Goal: Information Seeking & Learning: Learn about a topic

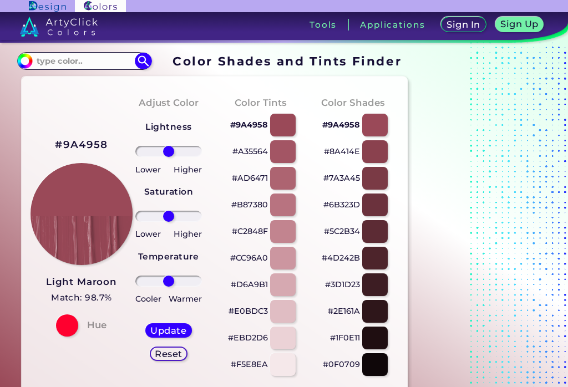
click at [279, 183] on div at bounding box center [283, 178] width 26 height 23
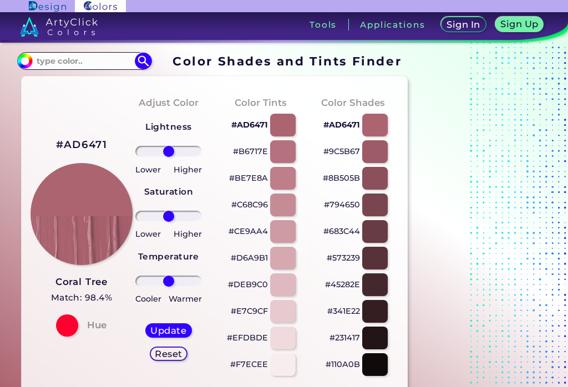
click at [25, 61] on input "#ad6471" at bounding box center [24, 60] width 14 height 14
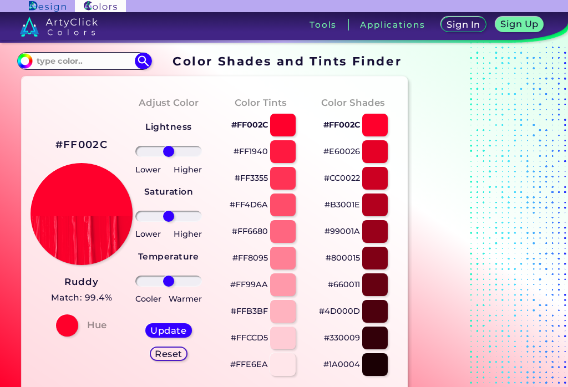
click at [19, 57] on input "#ff002c" at bounding box center [24, 60] width 14 height 14
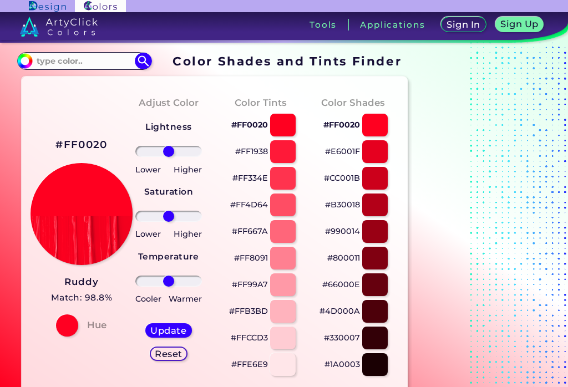
click at [278, 235] on div at bounding box center [283, 231] width 26 height 23
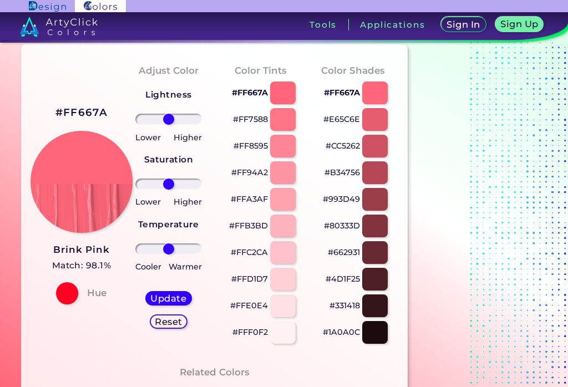
scroll to position [32, 0]
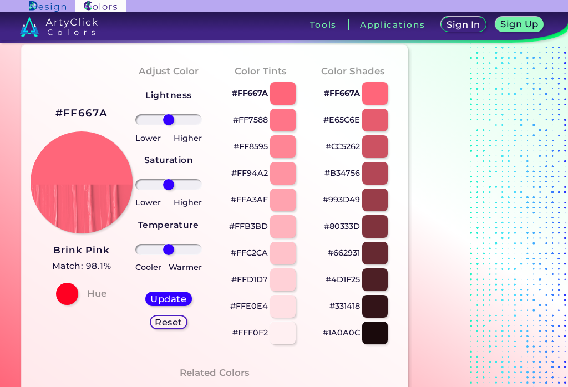
click at [382, 138] on div at bounding box center [375, 146] width 26 height 23
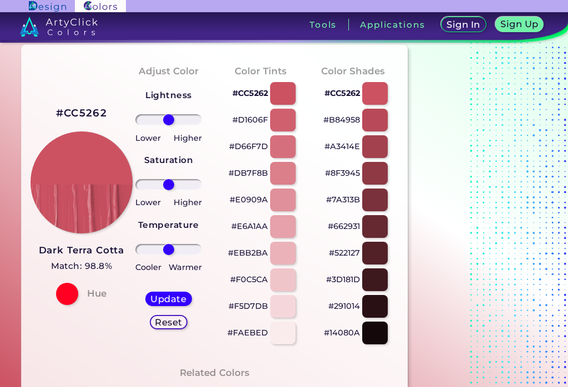
click at [384, 125] on div at bounding box center [375, 120] width 26 height 23
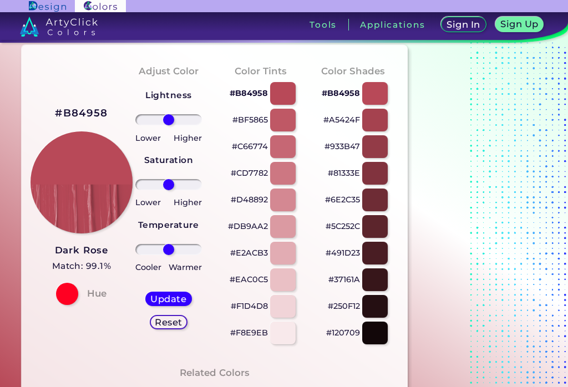
click at [382, 114] on div at bounding box center [375, 120] width 26 height 23
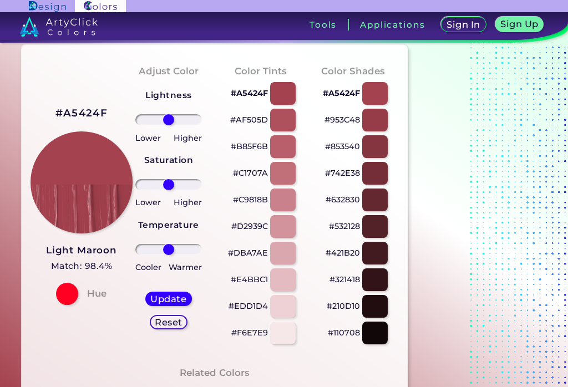
click at [379, 120] on div at bounding box center [375, 120] width 26 height 23
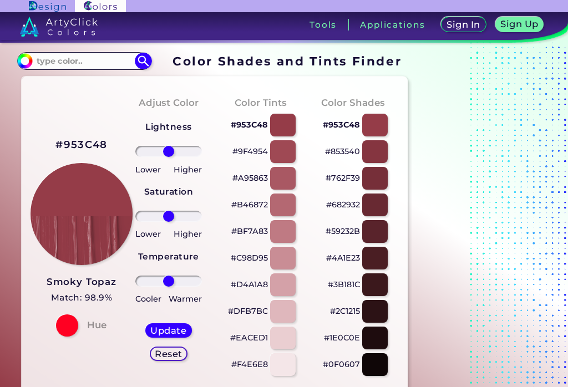
click at [58, 295] on h5 "Match: 98.9%" at bounding box center [82, 298] width 70 height 14
click at [371, 149] on div at bounding box center [375, 151] width 26 height 23
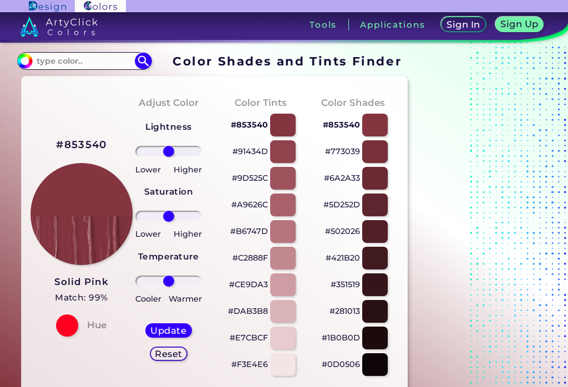
click at [376, 154] on div at bounding box center [375, 151] width 26 height 23
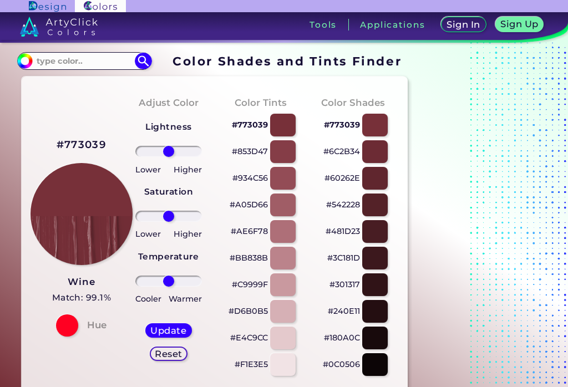
click at [380, 152] on div at bounding box center [375, 151] width 26 height 23
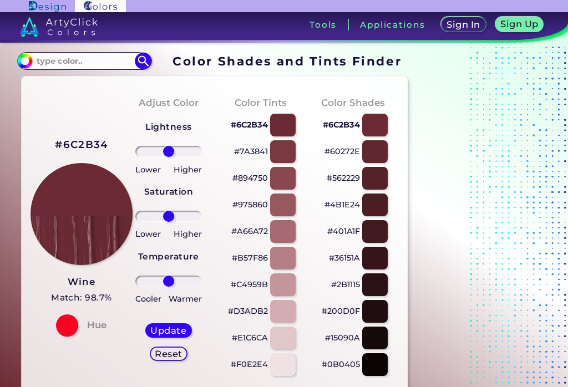
click at [20, 55] on input "#6c2b34" at bounding box center [24, 60] width 14 height 14
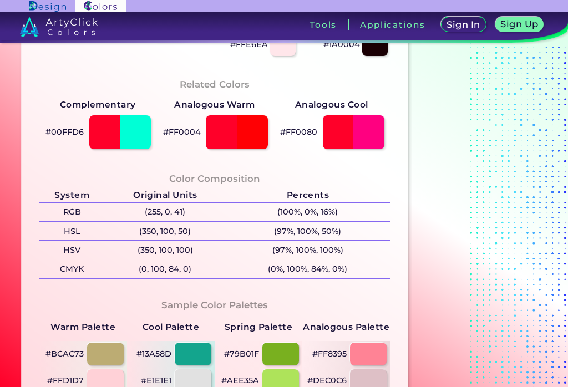
click at [3, 158] on div "Color Shades Finder #ff0029 Acadia ◉ Acid Green ◉ Aero Blue ◉ Alabaster ◉ Albes…" at bounding box center [284, 129] width 568 height 814
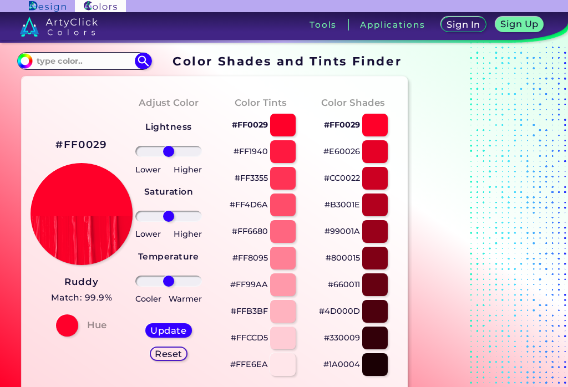
click at [290, 206] on div at bounding box center [283, 205] width 26 height 23
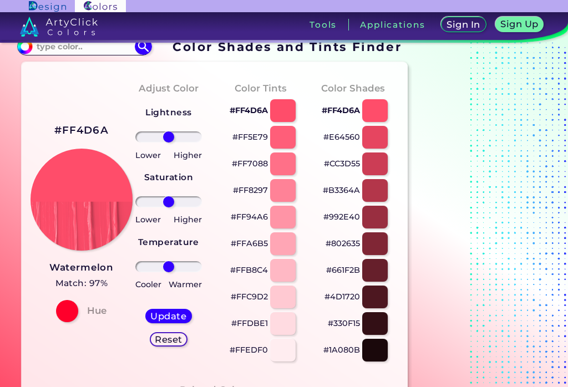
scroll to position [14, 0]
click at [382, 169] on div at bounding box center [375, 164] width 26 height 23
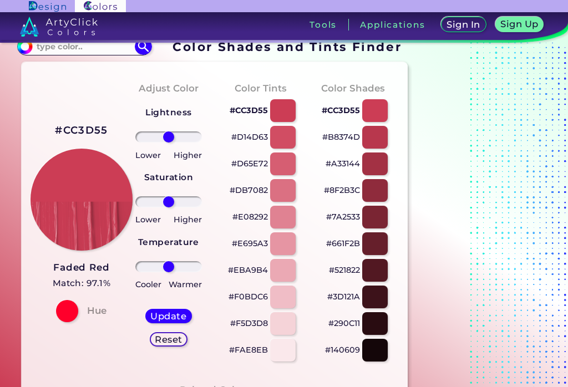
click at [381, 145] on div at bounding box center [375, 137] width 26 height 23
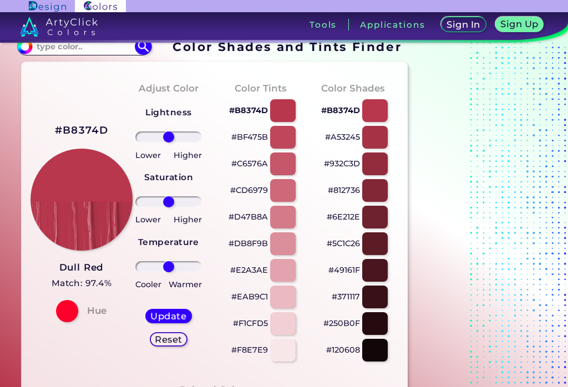
click at [380, 145] on div at bounding box center [375, 137] width 26 height 23
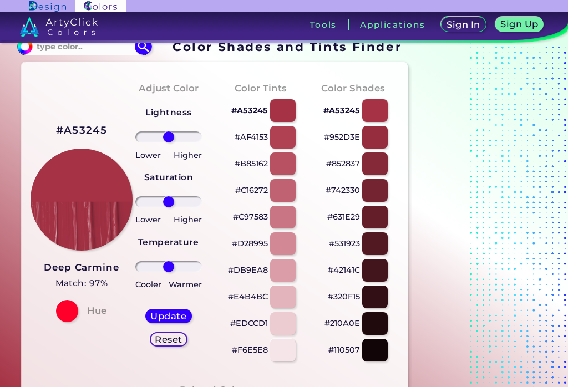
click at [380, 145] on div at bounding box center [375, 137] width 26 height 23
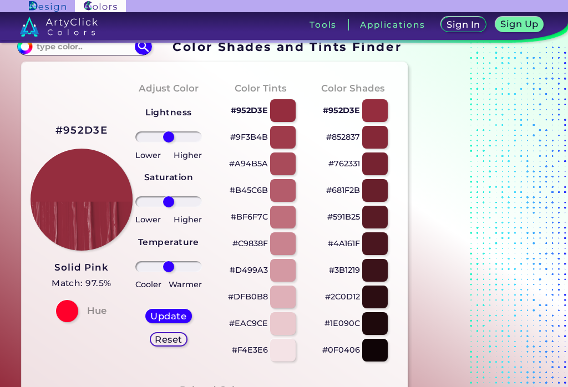
click at [377, 144] on div at bounding box center [375, 137] width 26 height 23
type input "#852837"
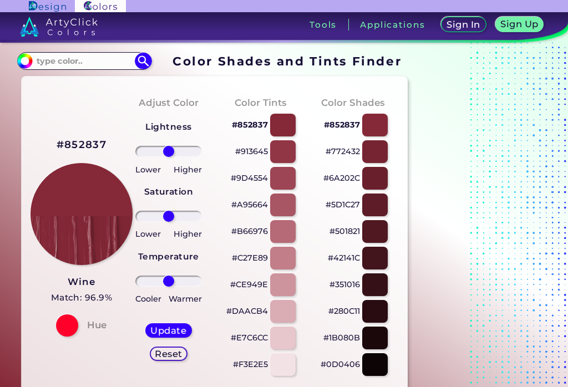
type input "25"
click at [176, 154] on input "range" at bounding box center [168, 151] width 67 height 11
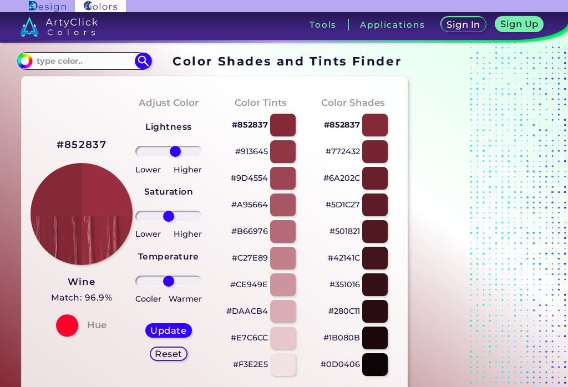
click at [155, 328] on h5 "Update" at bounding box center [168, 330] width 33 height 8
type input "#992e40"
type input "0"
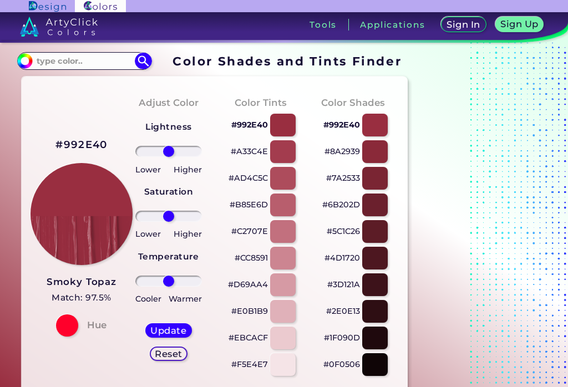
click at [382, 153] on div at bounding box center [375, 151] width 26 height 23
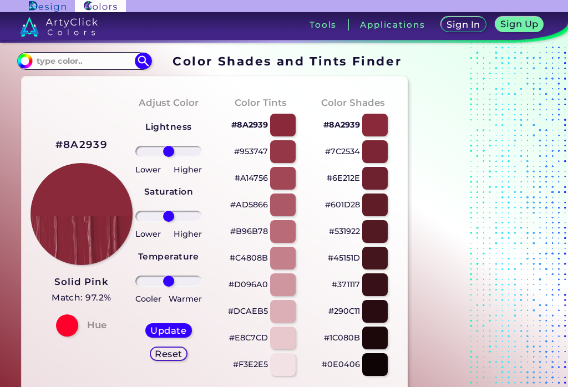
click at [22, 61] on input "#8a2939" at bounding box center [24, 60] width 14 height 14
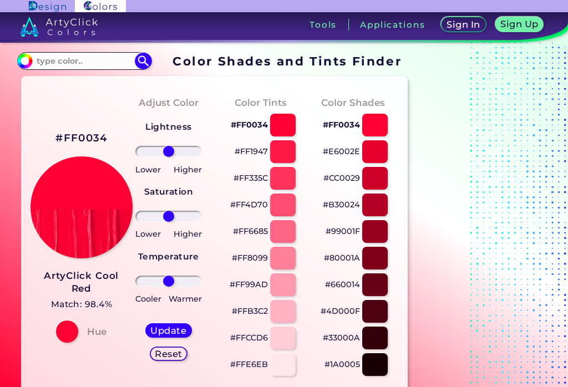
click at [21, 60] on input "#ff0034" at bounding box center [24, 60] width 14 height 14
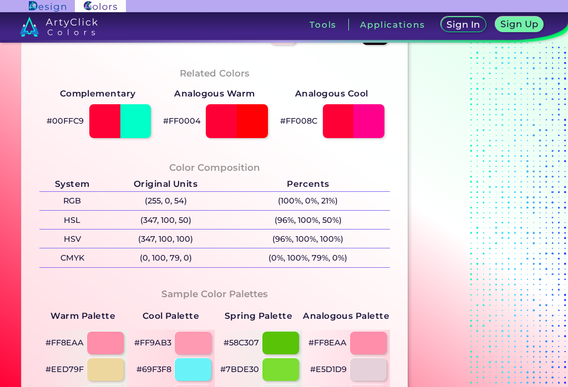
scroll to position [12, 0]
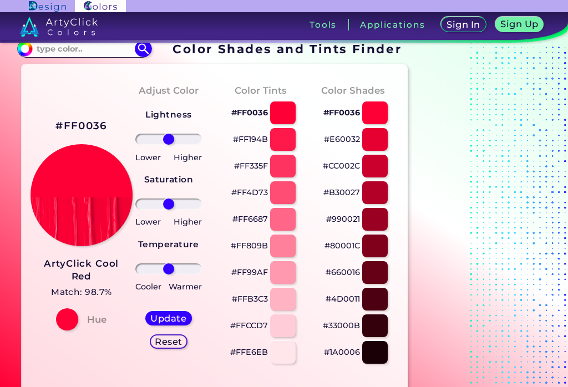
click at [280, 194] on div at bounding box center [283, 193] width 26 height 23
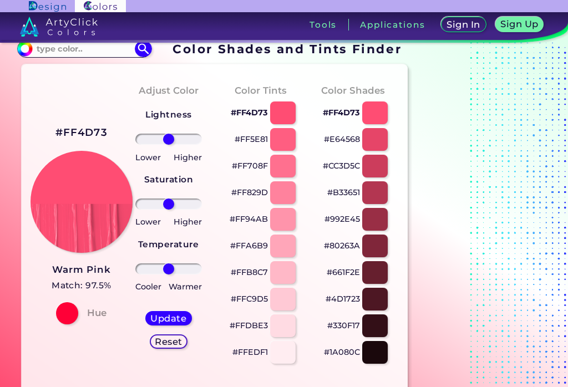
click at [278, 145] on div at bounding box center [283, 139] width 26 height 23
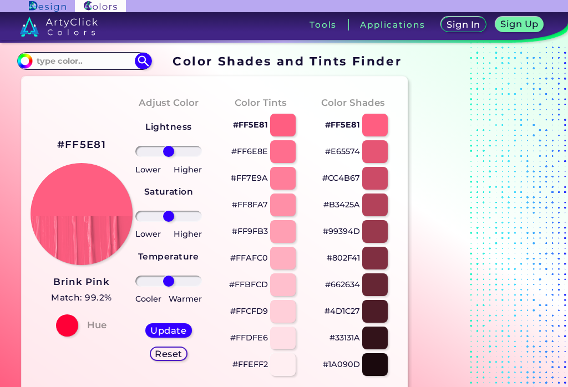
click at [374, 189] on div at bounding box center [375, 178] width 26 height 23
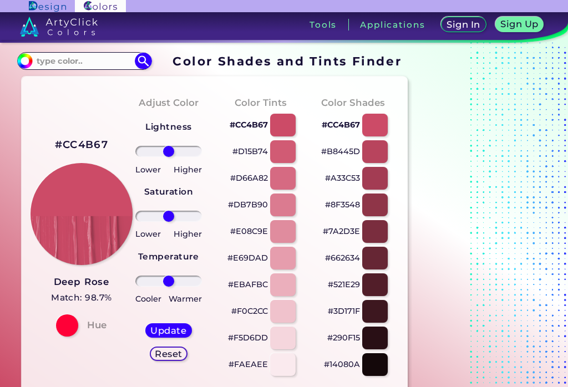
click at [381, 159] on div at bounding box center [375, 151] width 26 height 23
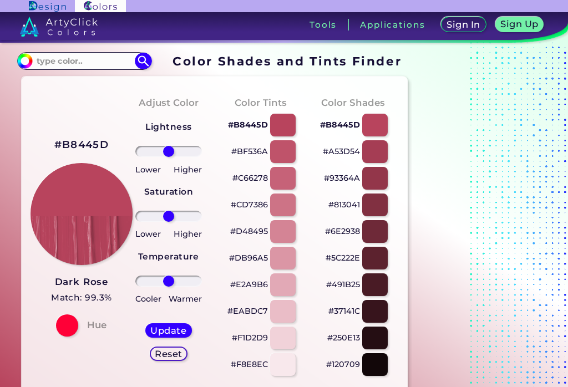
click at [381, 153] on div at bounding box center [375, 151] width 26 height 23
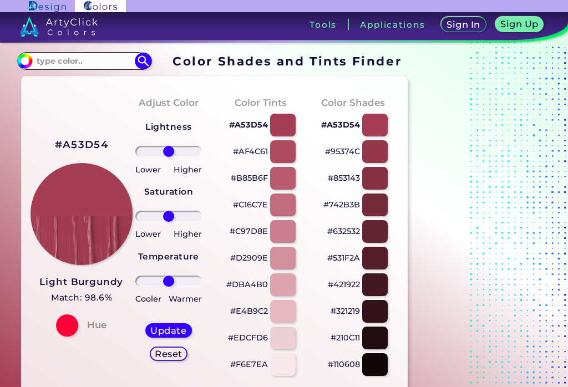
click at [380, 150] on div at bounding box center [375, 151] width 26 height 23
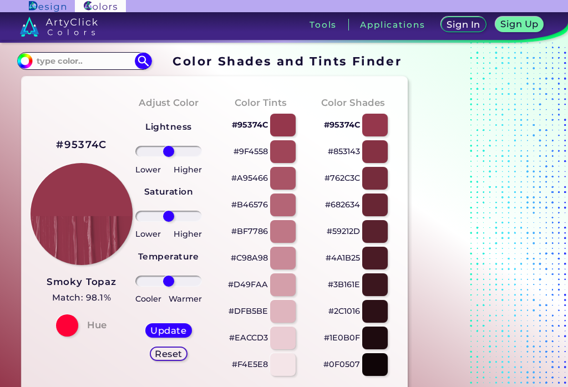
click at [381, 147] on div at bounding box center [375, 151] width 26 height 23
type input "#853143"
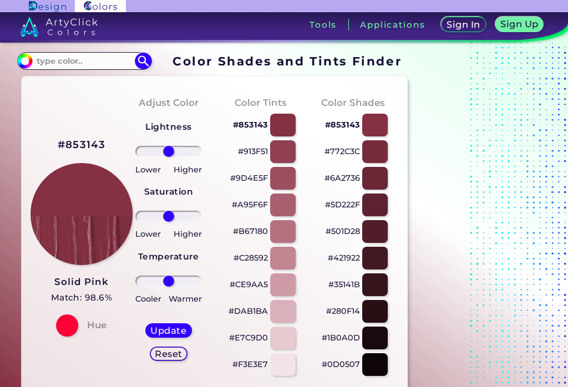
type input "27"
click at [177, 154] on input "range" at bounding box center [168, 151] width 67 height 11
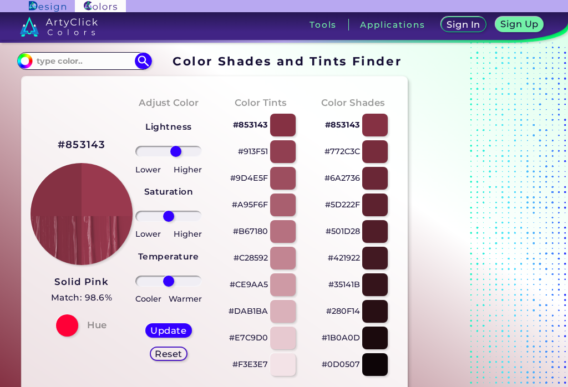
click at [163, 332] on h5 "Update" at bounding box center [168, 330] width 33 height 8
type input "#99394e"
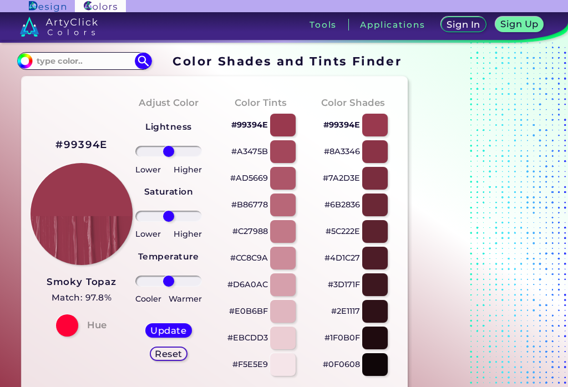
type input "17"
click at [174, 150] on input "range" at bounding box center [168, 151] width 67 height 11
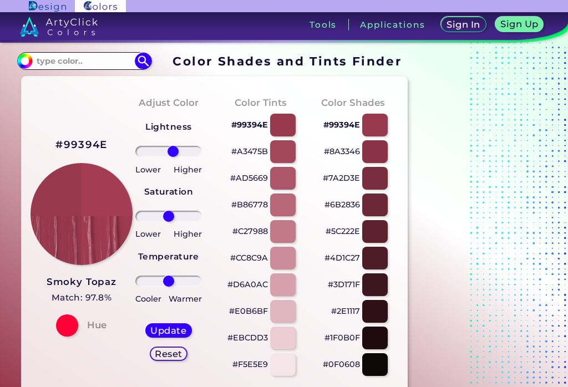
click at [167, 331] on h5 "Update" at bounding box center [168, 330] width 36 height 9
type input "#a43d53"
type input "0"
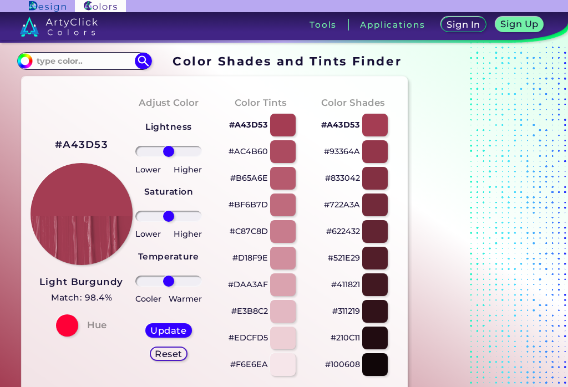
click at [21, 59] on input "#a43d53" at bounding box center [24, 60] width 14 height 14
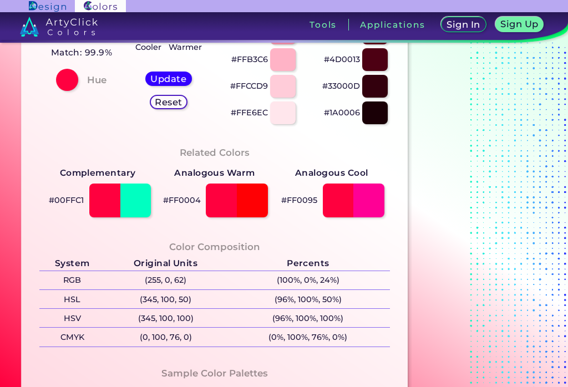
click at [18, 147] on section "#FF003E ArtyClick Cool Red Match: 99.9% Hue Adjust Color Lightness Saturation T…" at bounding box center [215, 208] width 396 height 777
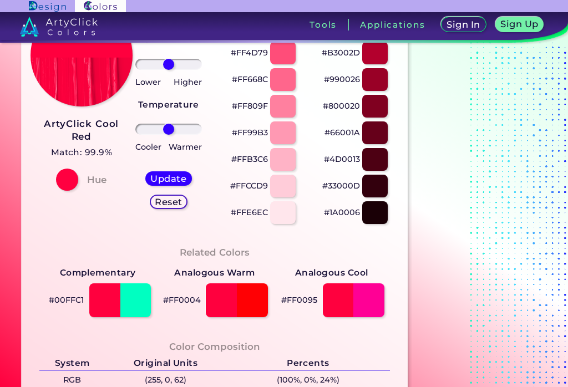
scroll to position [16, 0]
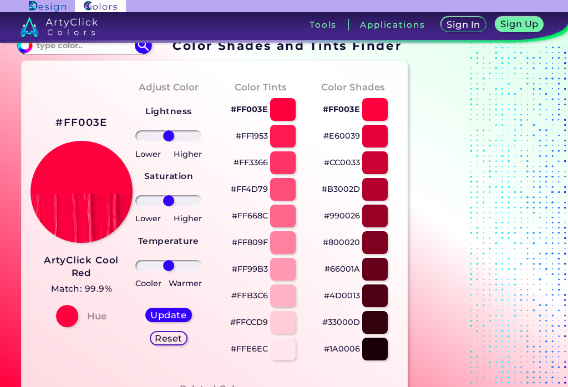
click at [281, 205] on div at bounding box center [283, 216] width 26 height 23
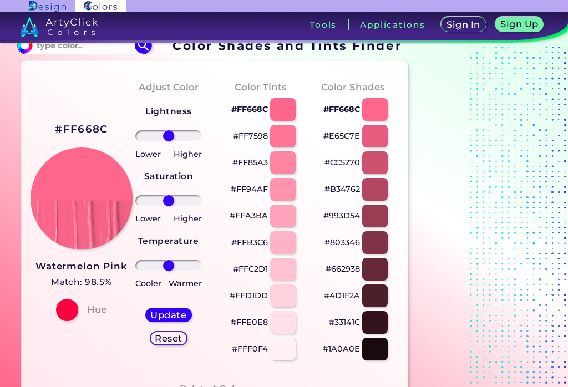
click at [382, 142] on div at bounding box center [375, 136] width 26 height 23
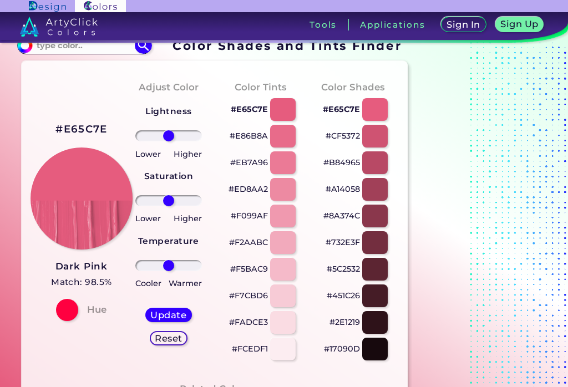
click at [379, 138] on div at bounding box center [375, 136] width 26 height 23
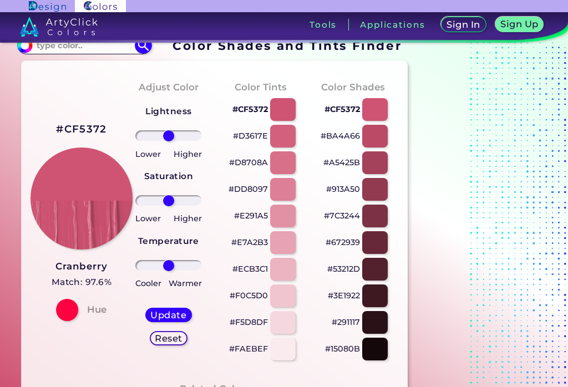
click at [380, 138] on div at bounding box center [375, 136] width 26 height 23
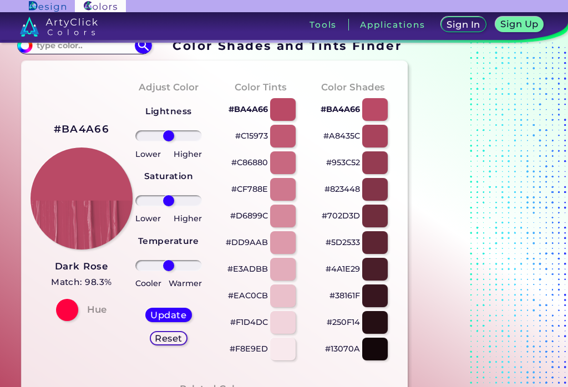
click at [377, 137] on div at bounding box center [375, 136] width 26 height 23
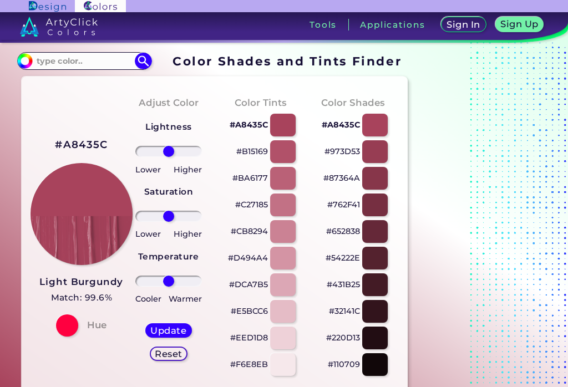
click at [374, 156] on div at bounding box center [375, 151] width 26 height 23
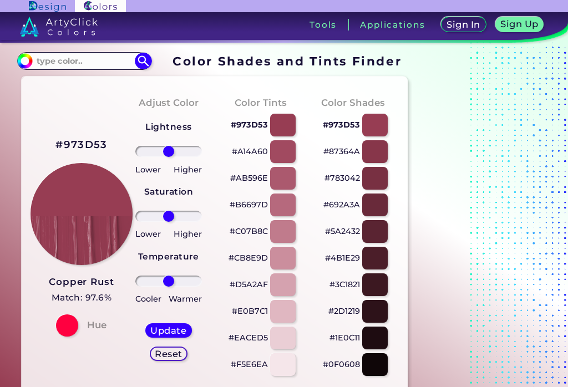
click at [378, 150] on div at bounding box center [375, 151] width 26 height 23
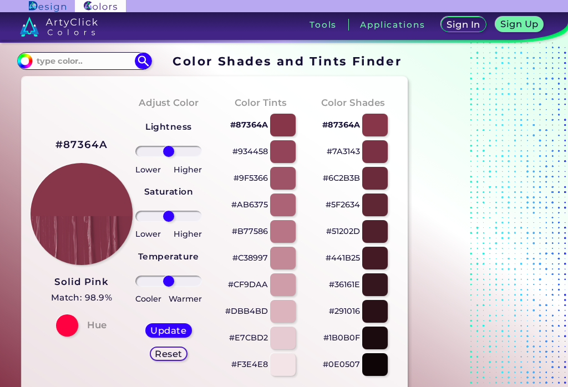
click at [377, 148] on div at bounding box center [375, 151] width 26 height 23
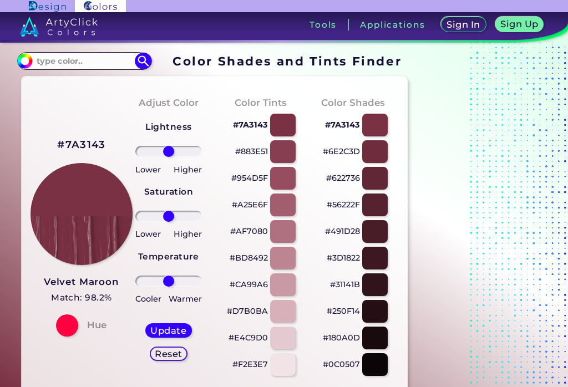
click at [21, 53] on input "#7a3143" at bounding box center [24, 60] width 14 height 14
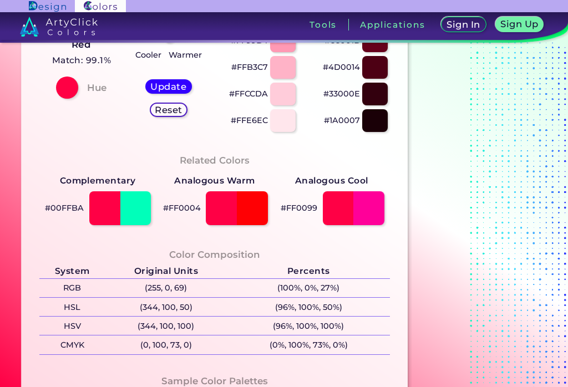
click at [18, 150] on section "#FF0045 ArtyClick Cool Red Match: 99.1% Hue Adjust Color Lightness Saturation T…" at bounding box center [215, 216] width 396 height 777
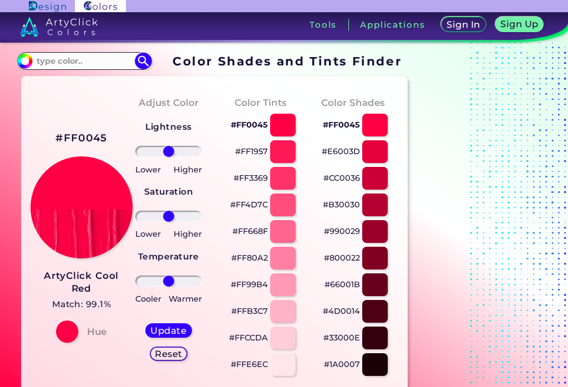
click at [283, 212] on div at bounding box center [283, 205] width 26 height 23
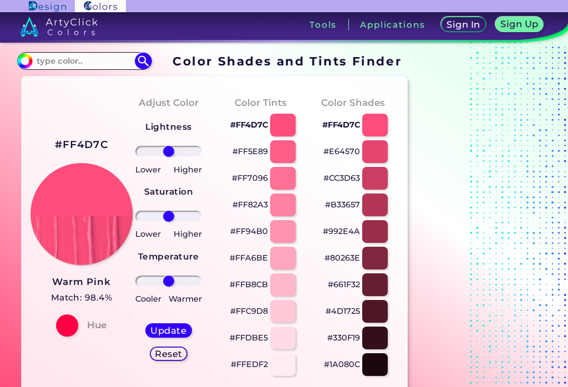
click at [381, 149] on div at bounding box center [375, 151] width 26 height 23
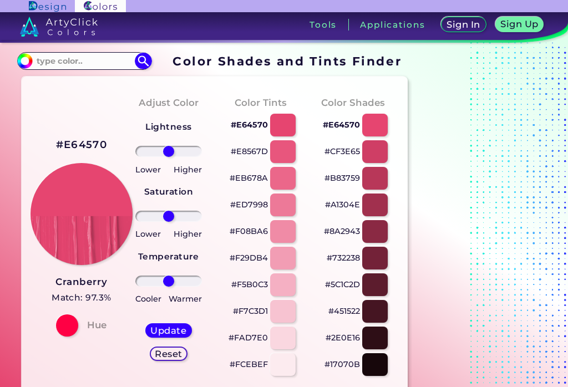
click at [380, 152] on div at bounding box center [375, 151] width 26 height 23
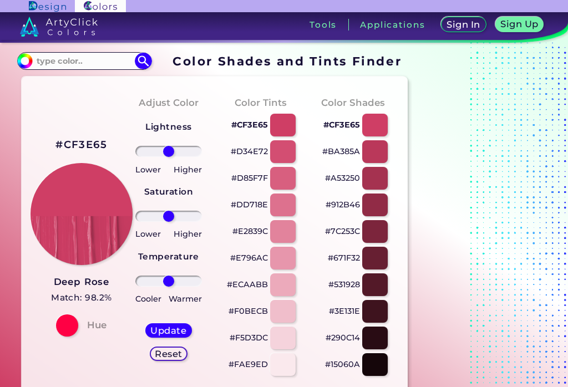
click at [379, 153] on div at bounding box center [375, 151] width 26 height 23
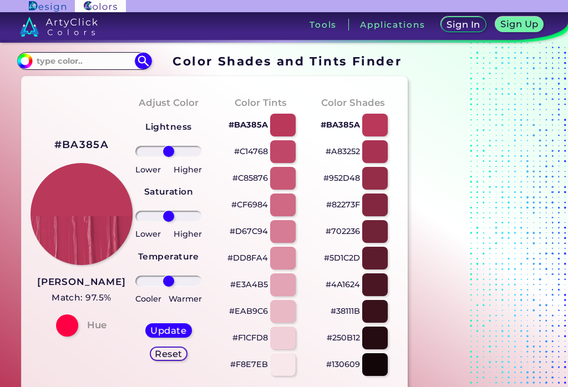
click at [379, 153] on div at bounding box center [375, 151] width 26 height 23
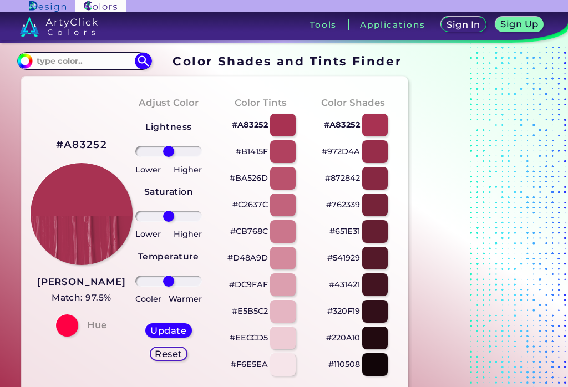
click at [377, 152] on div at bounding box center [375, 151] width 26 height 23
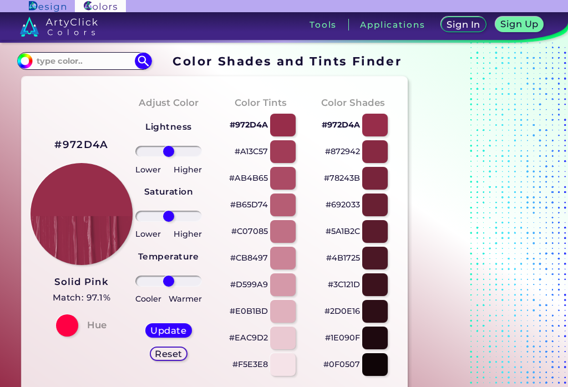
click at [379, 152] on div at bounding box center [375, 151] width 26 height 23
type input "#872942"
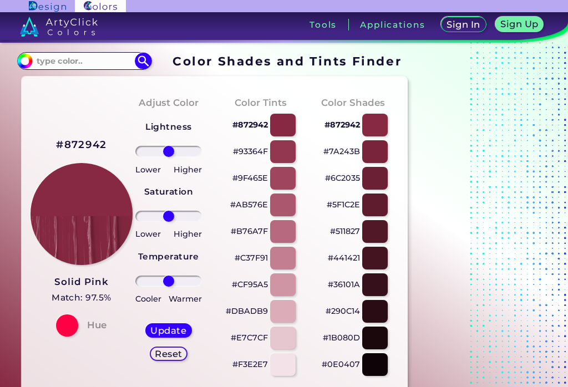
type input "33"
click at [178, 155] on input "range" at bounding box center [168, 151] width 67 height 11
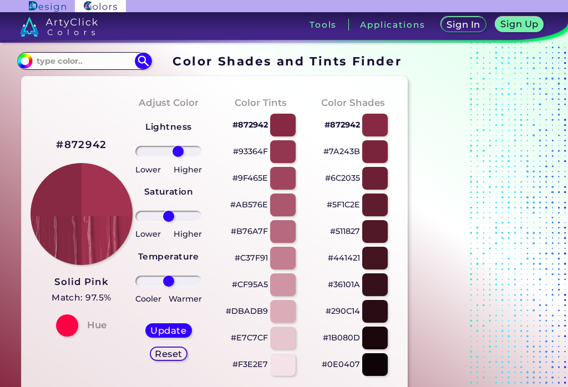
click at [158, 337] on div "Update" at bounding box center [168, 330] width 43 height 13
type input "#a23250"
type input "0"
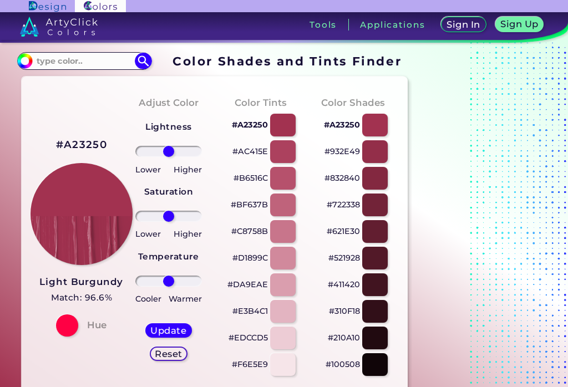
click at [287, 159] on div at bounding box center [283, 151] width 26 height 23
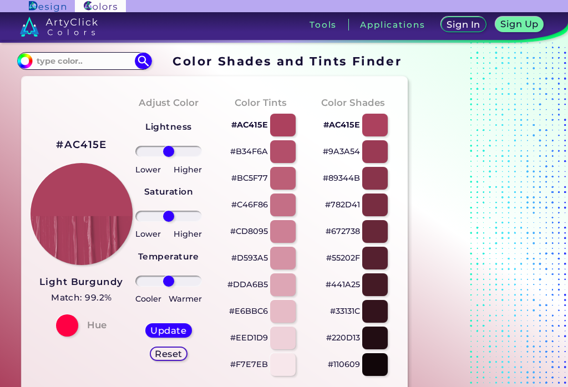
click at [275, 152] on div at bounding box center [283, 151] width 26 height 23
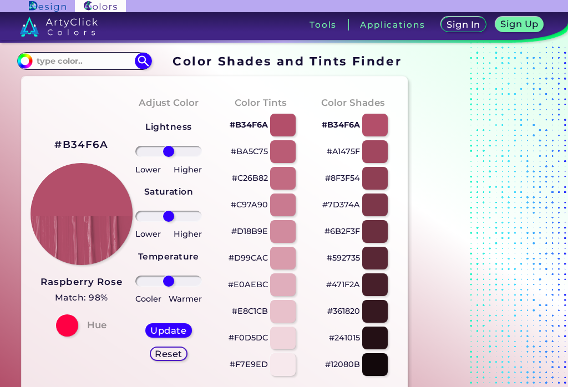
click at [284, 158] on div at bounding box center [283, 151] width 26 height 23
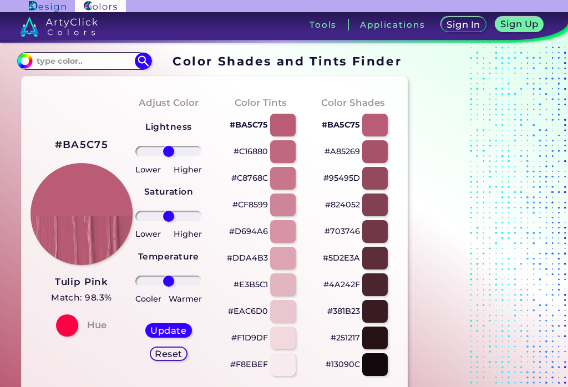
click at [22, 60] on input "#ba5c75" at bounding box center [24, 60] width 14 height 14
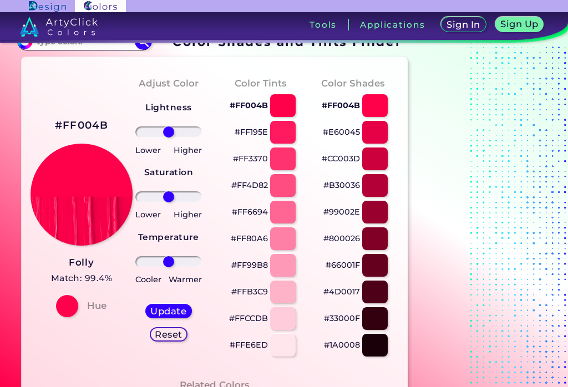
scroll to position [14, 0]
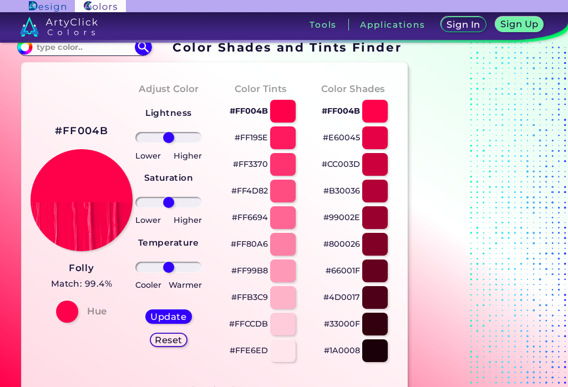
click at [293, 169] on div at bounding box center [283, 164] width 26 height 23
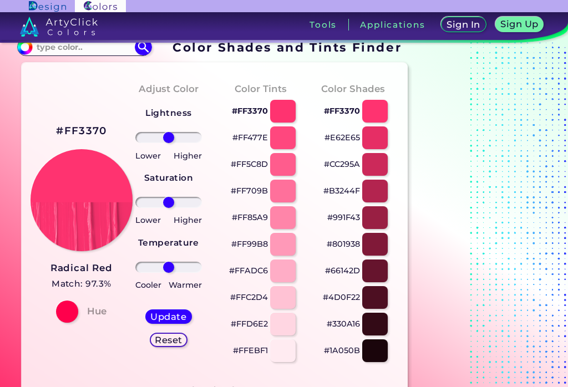
click at [57, 270] on h3 "Radical Red" at bounding box center [82, 268] width 62 height 13
click at [379, 139] on div at bounding box center [375, 138] width 26 height 23
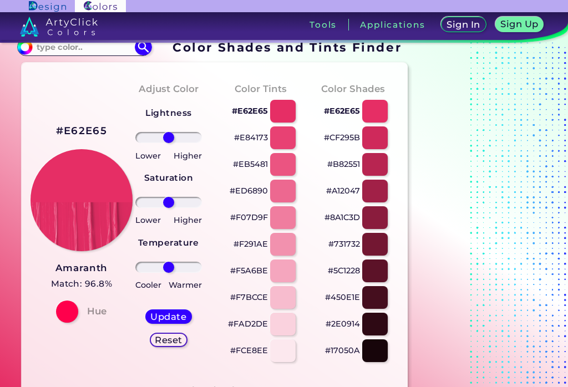
click at [381, 139] on div at bounding box center [375, 138] width 26 height 23
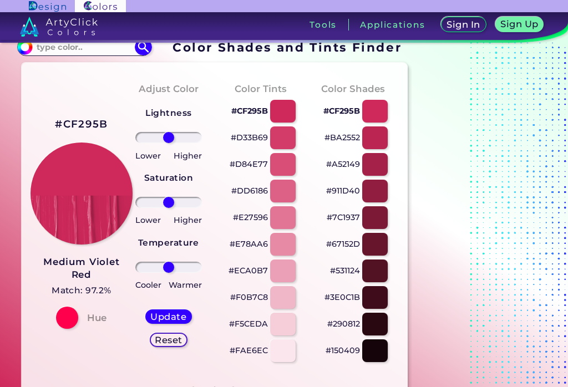
click at [381, 138] on div at bounding box center [375, 138] width 26 height 23
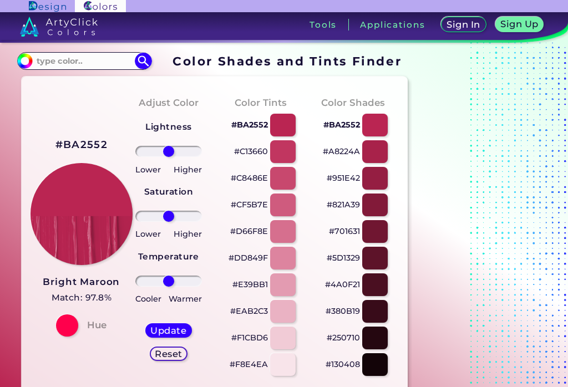
click at [381, 152] on div at bounding box center [375, 151] width 26 height 23
type input "#a8224a"
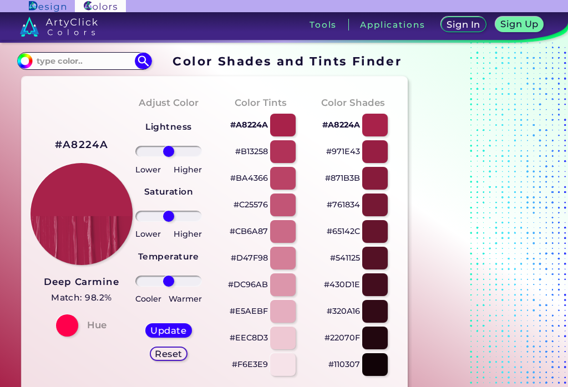
click at [60, 291] on h5 "Match: 98.2%" at bounding box center [81, 298] width 75 height 14
type input "31"
click at [178, 286] on input "range" at bounding box center [168, 281] width 67 height 11
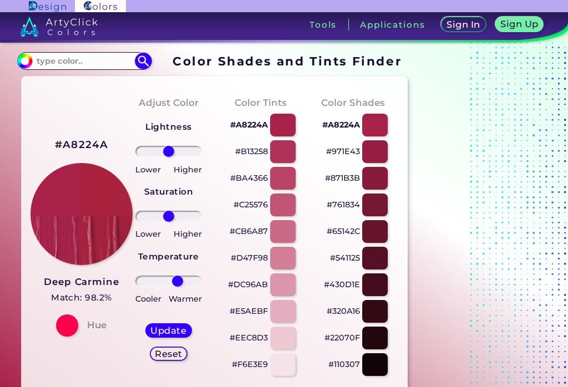
click at [157, 330] on h5 "Update" at bounding box center [168, 330] width 33 height 8
type input "#a9233f"
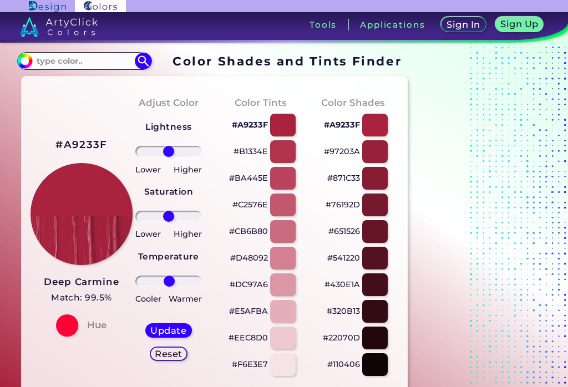
type input "2"
click at [165, 325] on div "Update" at bounding box center [168, 330] width 43 height 13
type input "#a9233f"
type input "12"
click at [160, 330] on h5 "Update" at bounding box center [168, 330] width 33 height 8
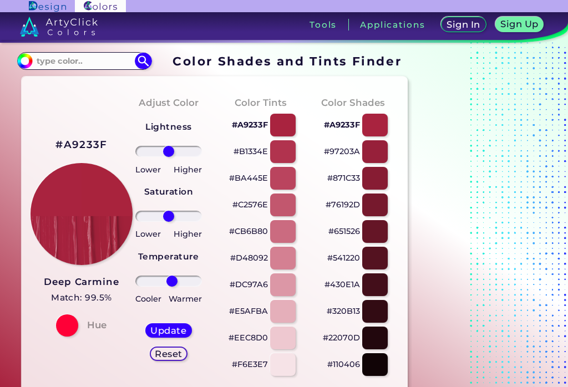
type input "#a9233d"
type input "0"
click at [280, 146] on div at bounding box center [283, 151] width 26 height 23
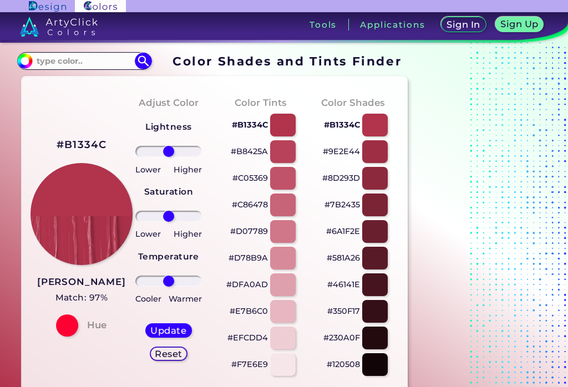
click at [277, 150] on div at bounding box center [283, 151] width 26 height 23
type input "#b8425a"
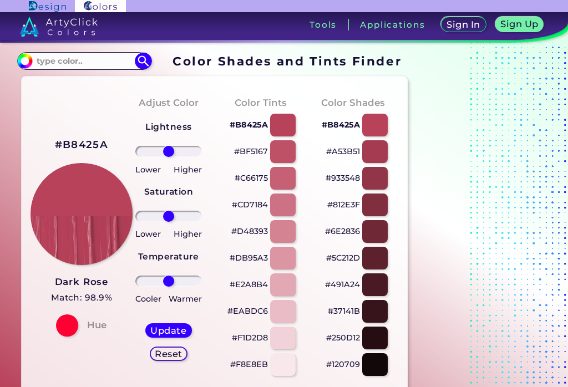
click at [72, 281] on h3 "Dark Rose" at bounding box center [82, 282] width 62 height 13
type input "-6"
click at [163, 330] on h5 "Update" at bounding box center [169, 330] width 34 height 9
type input "#b8425c"
type input "0"
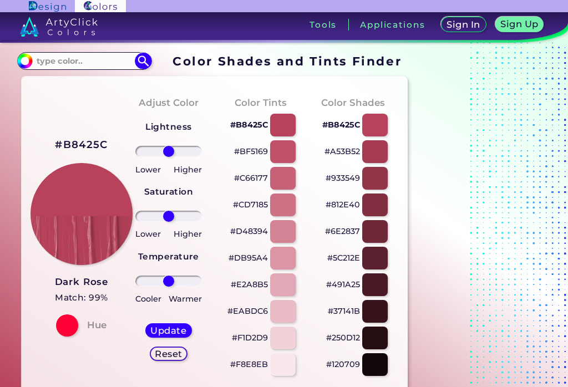
click at [281, 153] on div at bounding box center [283, 151] width 26 height 23
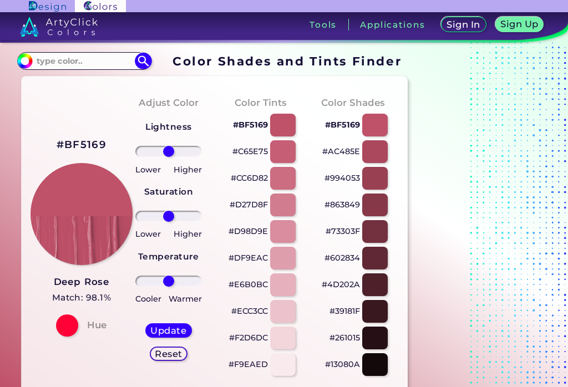
click at [68, 289] on link "Deep Rose Match: 98.1%" at bounding box center [81, 290] width 59 height 32
click at [24, 56] on input "#bf5169" at bounding box center [24, 60] width 14 height 14
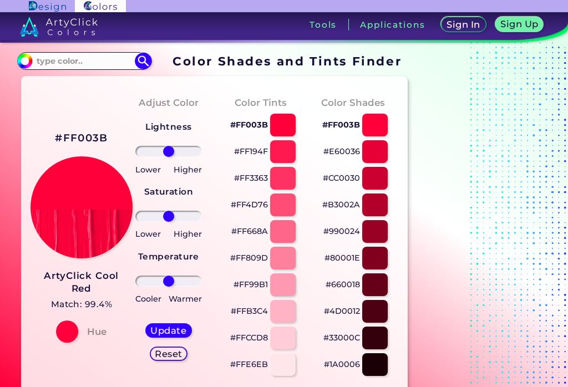
click at [23, 60] on input "#ff003b" at bounding box center [24, 60] width 14 height 14
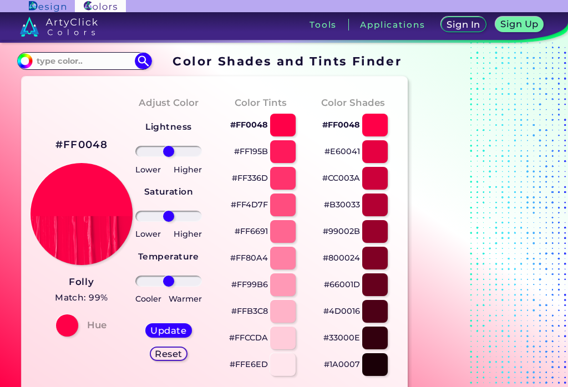
click at [279, 206] on div at bounding box center [283, 205] width 26 height 23
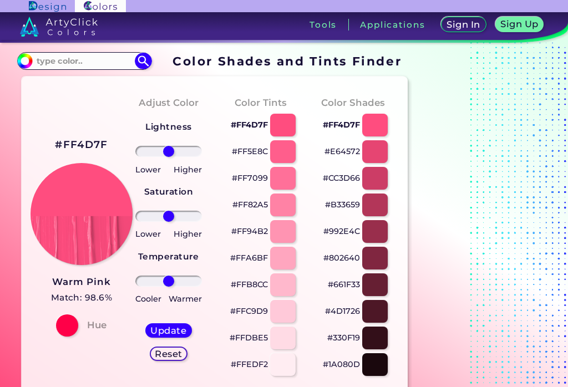
click at [383, 182] on div at bounding box center [375, 178] width 26 height 23
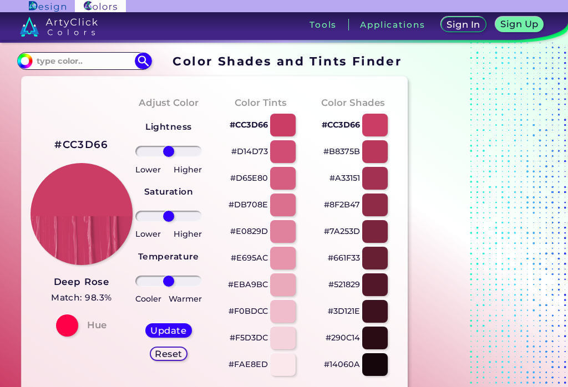
click at [376, 154] on div at bounding box center [375, 151] width 26 height 23
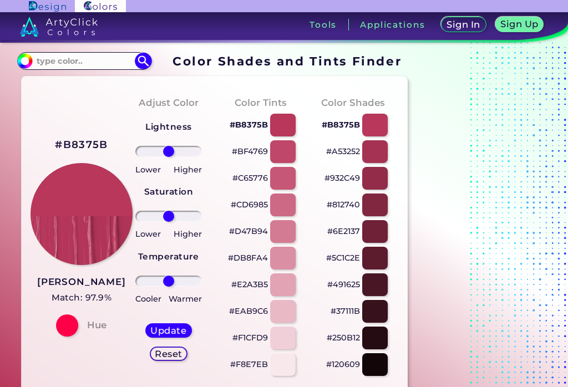
click at [374, 153] on div at bounding box center [375, 151] width 26 height 23
type input "#a53252"
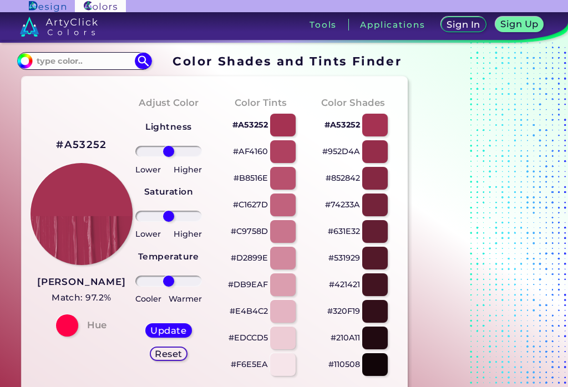
type input "87"
click at [194, 221] on input "range" at bounding box center [168, 216] width 67 height 11
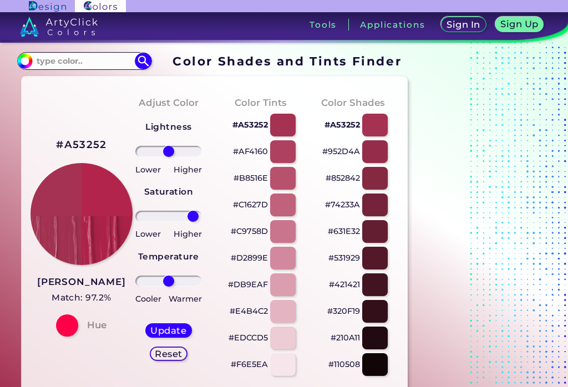
click at [164, 329] on h5 "Update" at bounding box center [168, 330] width 37 height 9
type input "#b2244c"
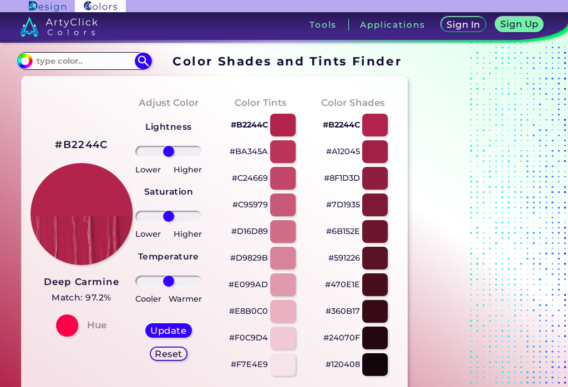
type input "69"
click at [189, 215] on input "range" at bounding box center [168, 216] width 67 height 11
click at [168, 328] on h5 "Update" at bounding box center [168, 330] width 33 height 8
type input "#b91d49"
type input "0"
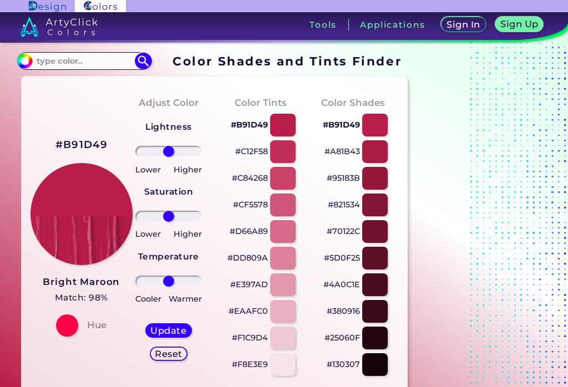
click at [377, 162] on div at bounding box center [375, 151] width 26 height 23
type input "#a81b43"
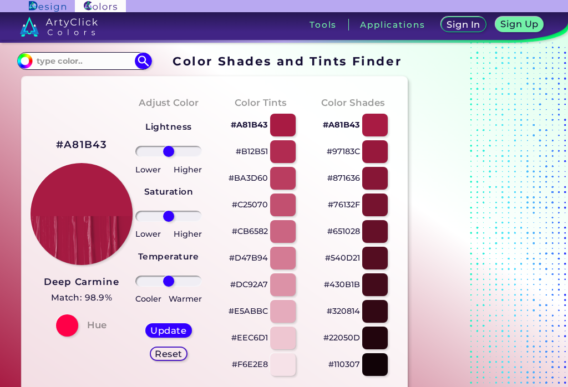
type input "100"
click at [199, 215] on input "range" at bounding box center [168, 216] width 67 height 11
click at [170, 327] on h5 "Update" at bounding box center [168, 330] width 36 height 9
type input "#af133f"
type input "87"
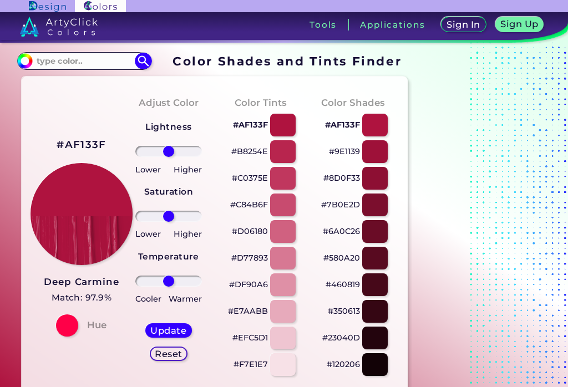
click at [194, 220] on input "range" at bounding box center [168, 216] width 67 height 11
click at [164, 335] on h5 "Update" at bounding box center [169, 330] width 38 height 9
type input "#b30e3d"
type input "0"
click at [73, 278] on h3 "Shiraz" at bounding box center [81, 282] width 53 height 13
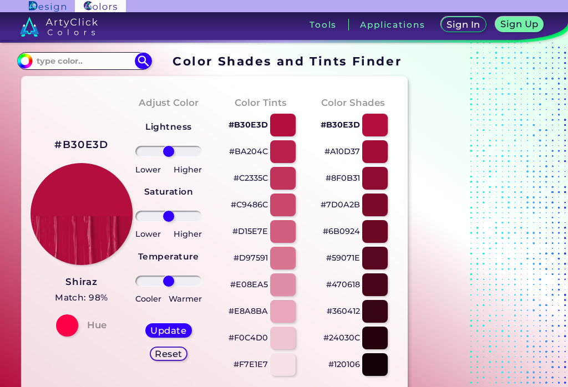
click at [367, 147] on div at bounding box center [375, 151] width 26 height 23
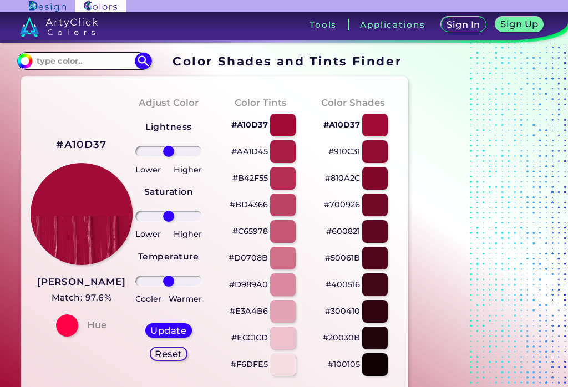
click at [377, 158] on div at bounding box center [375, 151] width 26 height 23
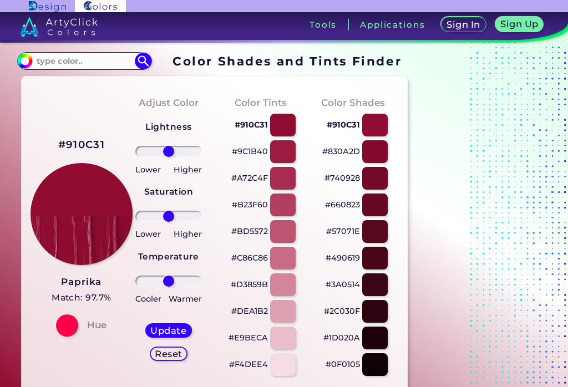
click at [73, 284] on h3 "Paprika" at bounding box center [82, 282] width 60 height 13
click at [384, 162] on div at bounding box center [375, 151] width 26 height 23
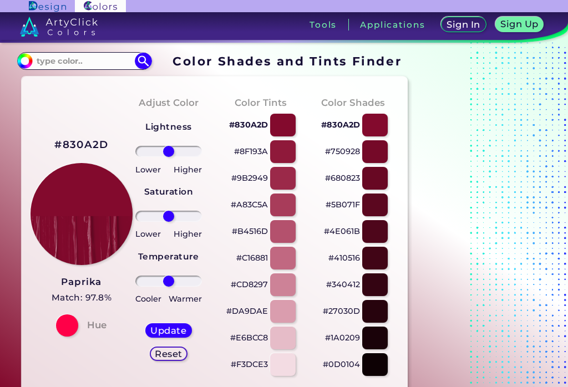
click at [375, 157] on div at bounding box center [375, 151] width 26 height 23
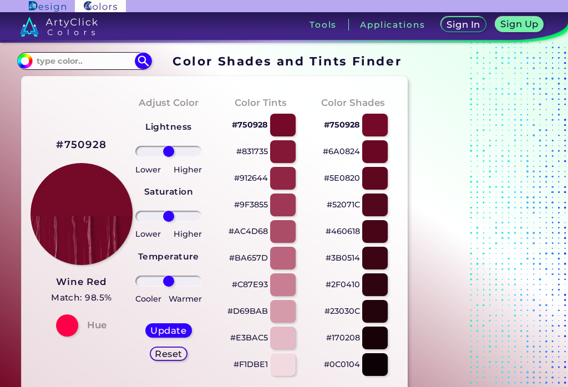
click at [65, 291] on h5 "Match: 98.5%" at bounding box center [81, 298] width 61 height 14
click at [19, 62] on input "#750928" at bounding box center [24, 60] width 14 height 14
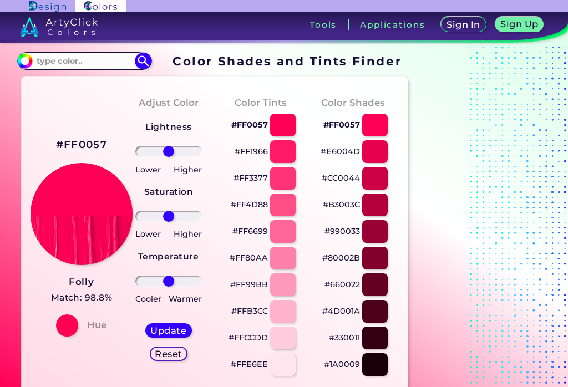
click at [282, 182] on div at bounding box center [283, 178] width 26 height 23
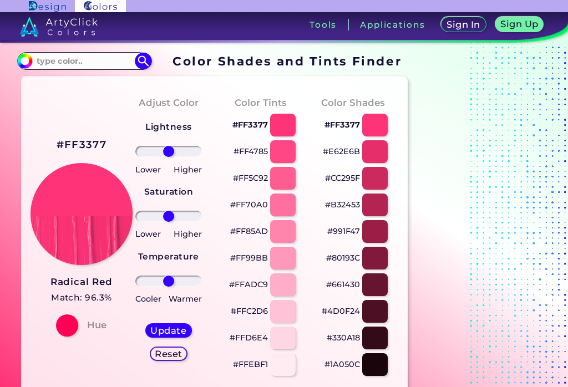
click at [382, 186] on div at bounding box center [375, 178] width 26 height 23
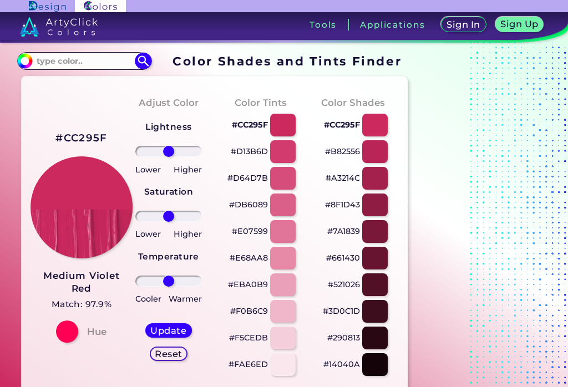
click at [380, 159] on div at bounding box center [375, 151] width 26 height 23
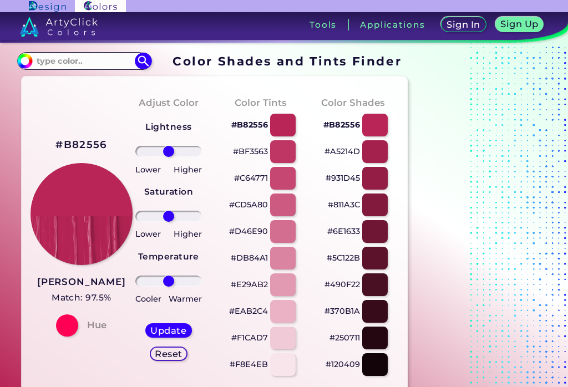
click at [382, 172] on div at bounding box center [375, 178] width 26 height 23
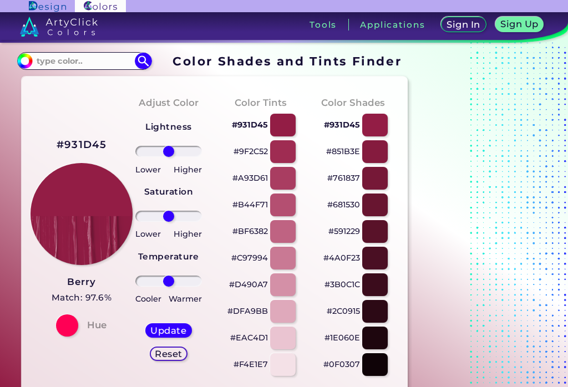
click at [17, 59] on input "#931d45" at bounding box center [24, 60] width 14 height 14
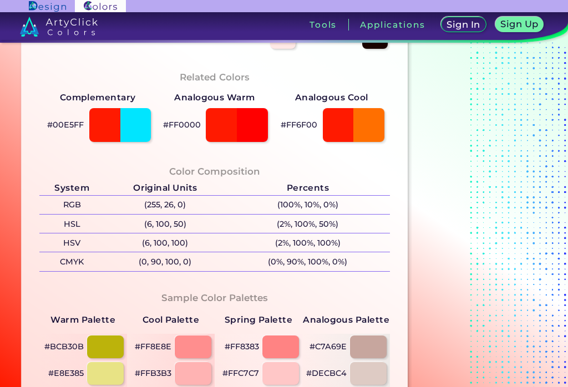
click at [10, 146] on div "Color Shades Finder #ff1a00 Acadia ◉ Acid Green ◉ Aero Blue ◉ Alabaster ◉ Albes…" at bounding box center [284, 122] width 568 height 814
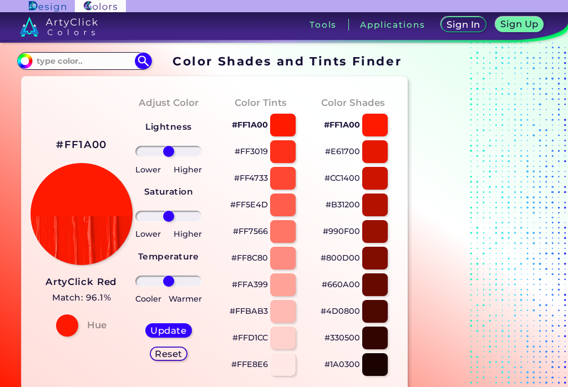
click at [280, 175] on div at bounding box center [283, 178] width 26 height 23
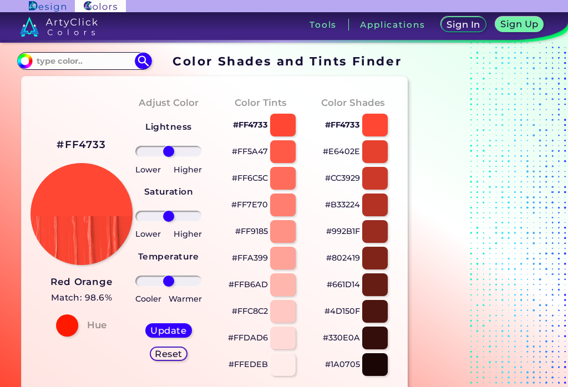
click at [377, 158] on div at bounding box center [375, 151] width 26 height 23
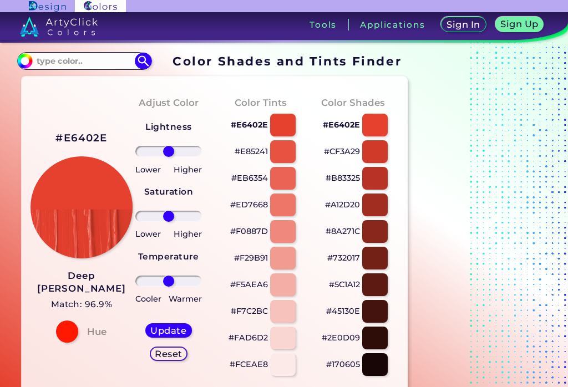
click at [377, 152] on div at bounding box center [375, 151] width 26 height 23
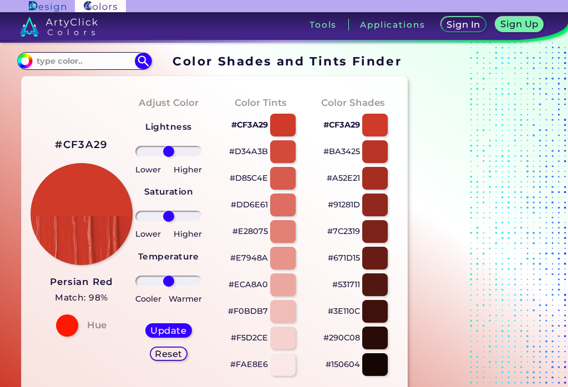
click at [377, 150] on div at bounding box center [375, 151] width 26 height 23
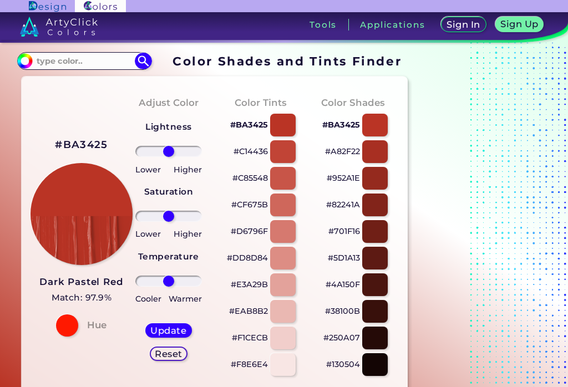
click at [375, 149] on div at bounding box center [375, 151] width 26 height 23
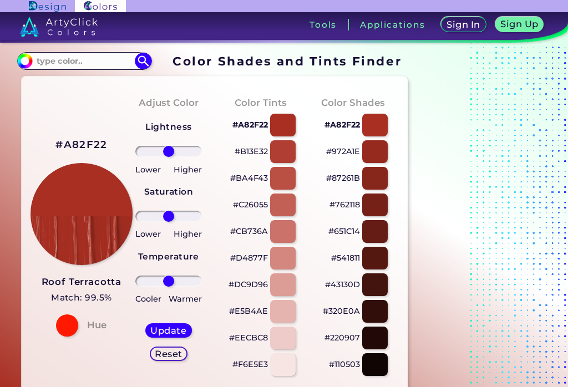
click at [370, 159] on div at bounding box center [375, 151] width 26 height 23
type input "#972a1e"
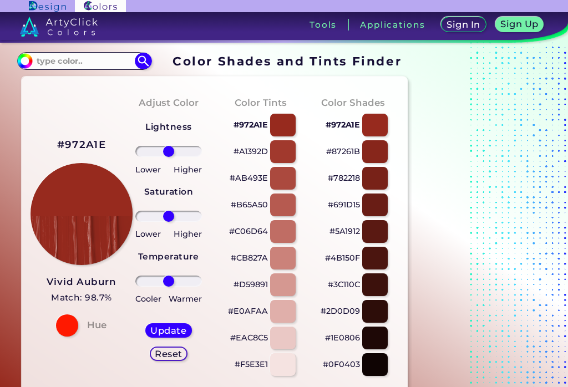
type input "25"
click at [176, 150] on input "range" at bounding box center [168, 151] width 67 height 11
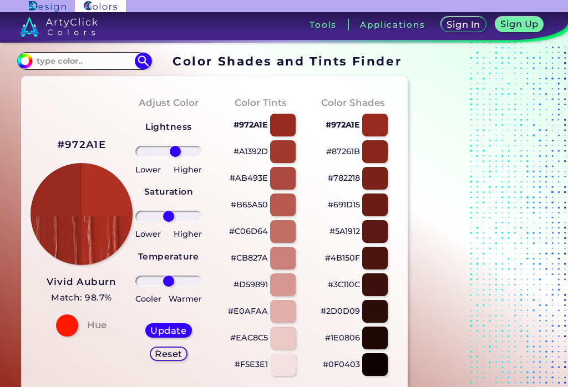
click at [165, 327] on h5 "Update" at bounding box center [168, 330] width 37 height 9
type input "#ae3022"
type input "0"
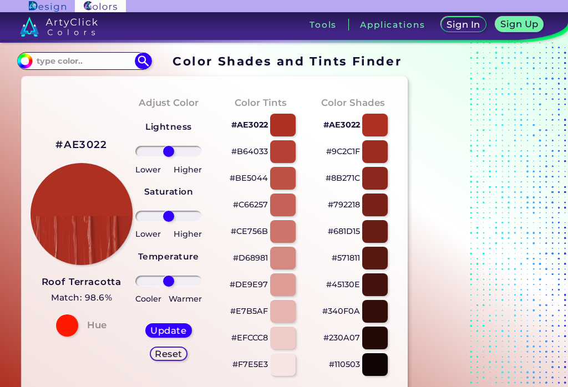
type input "85"
click at [193, 218] on input "range" at bounding box center [168, 216] width 67 height 11
click at [164, 329] on h5 "Update" at bounding box center [168, 330] width 33 height 8
type input "#b7291a"
type input "0"
